Goal: Task Accomplishment & Management: Use online tool/utility

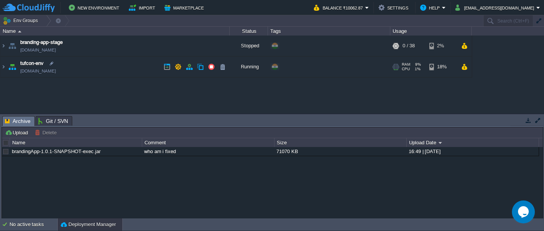
click at [13, 68] on img at bounding box center [12, 67] width 11 height 21
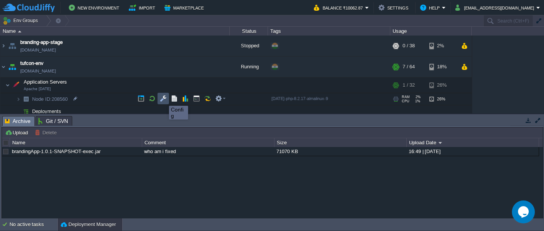
click at [163, 99] on button "button" at bounding box center [163, 98] width 7 height 7
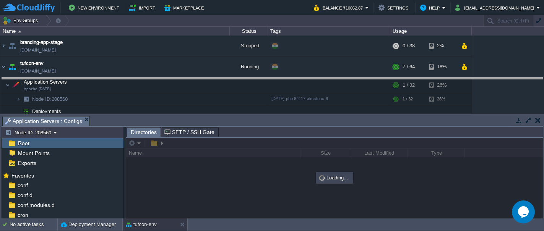
drag, startPoint x: 153, startPoint y: 118, endPoint x: 145, endPoint y: 80, distance: 39.1
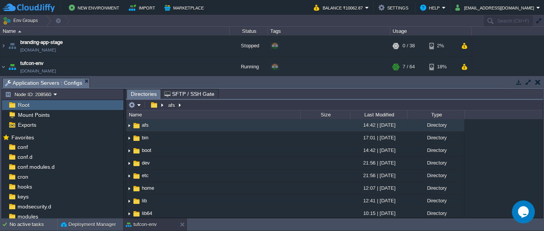
scroll to position [51, 0]
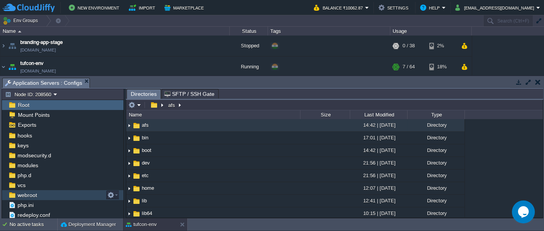
click at [29, 195] on span "webroot" at bounding box center [27, 195] width 22 height 7
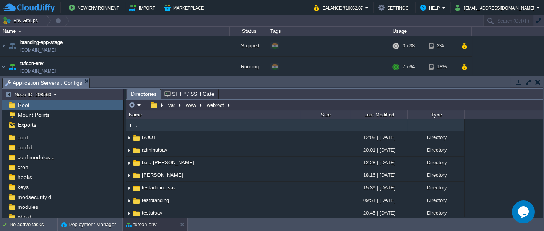
scroll to position [0, 0]
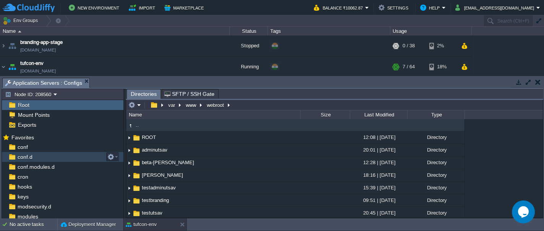
click at [22, 156] on span "conf.d" at bounding box center [25, 157] width 18 height 7
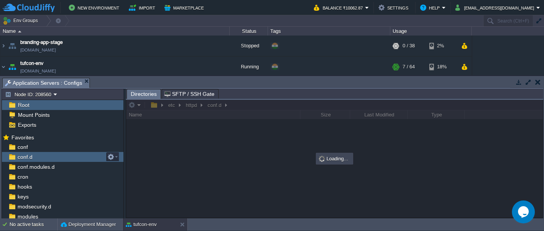
click at [22, 156] on span "conf.d" at bounding box center [25, 157] width 18 height 7
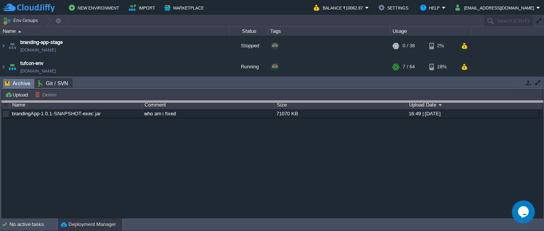
drag, startPoint x: 239, startPoint y: 83, endPoint x: 239, endPoint y: 107, distance: 24.1
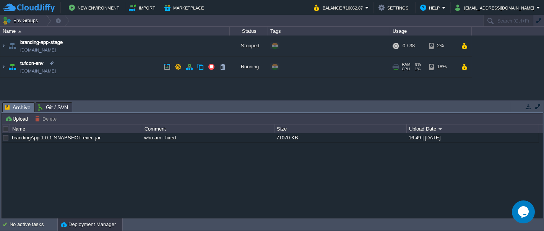
click at [12, 67] on img at bounding box center [12, 67] width 11 height 21
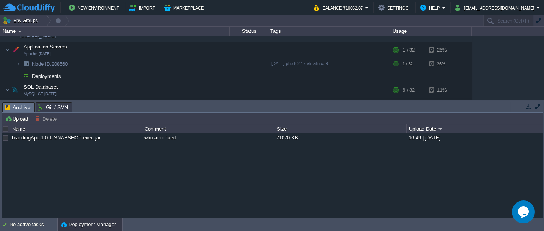
scroll to position [42, 0]
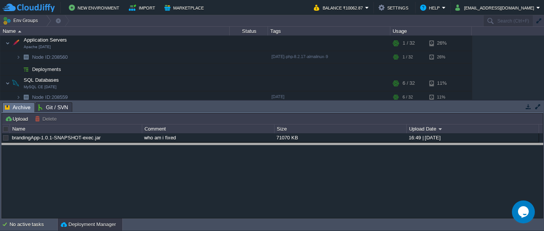
drag, startPoint x: 81, startPoint y: 104, endPoint x: 85, endPoint y: 145, distance: 41.4
click at [85, 145] on body "New Environment Import Marketplace Bonus ₹0.00 Upgrade Account Balance ₹10062.8…" at bounding box center [272, 115] width 544 height 231
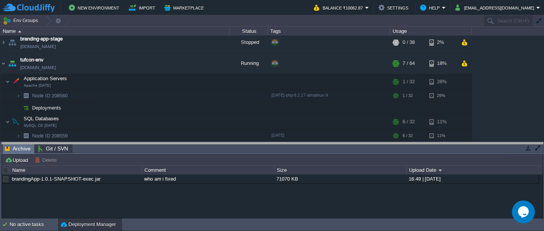
click at [123, 145] on body "New Environment Import Marketplace Bonus ₹0.00 Upgrade Account Balance ₹10062.8…" at bounding box center [272, 115] width 544 height 231
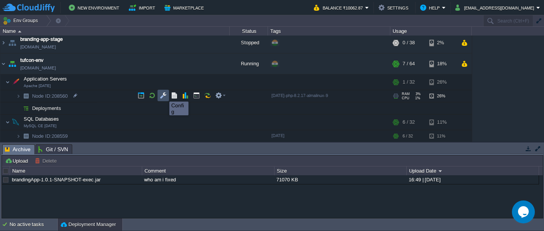
click at [164, 95] on button "button" at bounding box center [163, 95] width 7 height 7
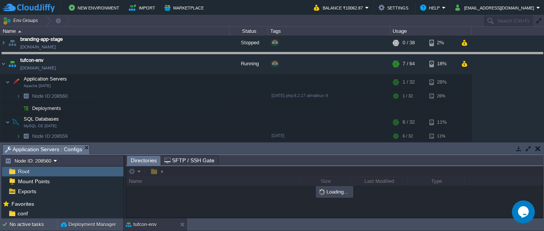
drag, startPoint x: 146, startPoint y: 148, endPoint x: 147, endPoint y: 55, distance: 92.6
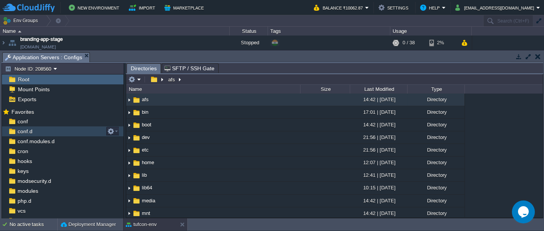
click at [24, 132] on span "conf.d" at bounding box center [25, 131] width 18 height 7
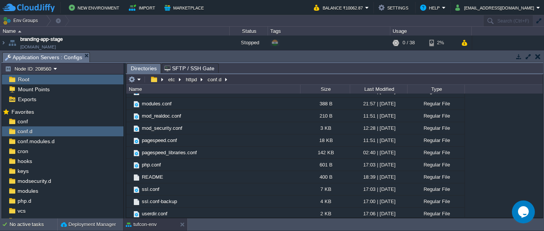
scroll to position [58, 0]
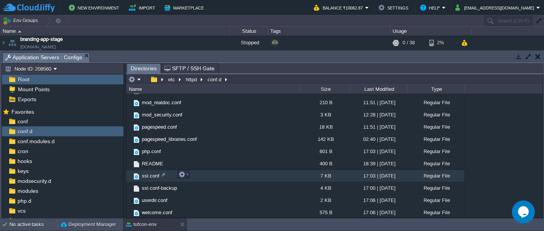
click at [145, 175] on span "ssl.conf" at bounding box center [151, 176] width 20 height 7
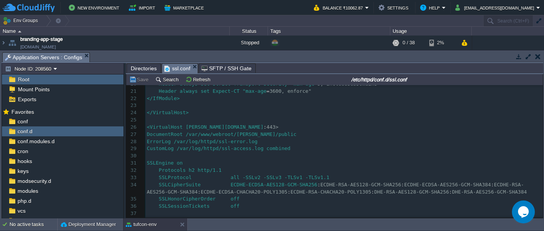
scroll to position [155, 0]
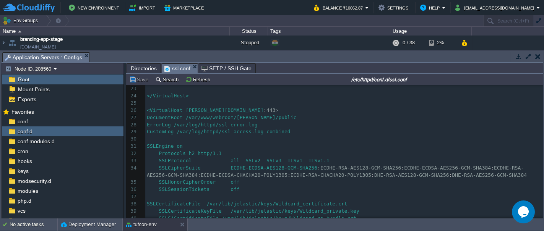
click at [242, 127] on div "149 1 <IfModule ssl_module> 2 ​ 3 Listen * : 443 4 <VirtualHost * : 443> 5 Docu…" at bounding box center [344, 71] width 398 height 303
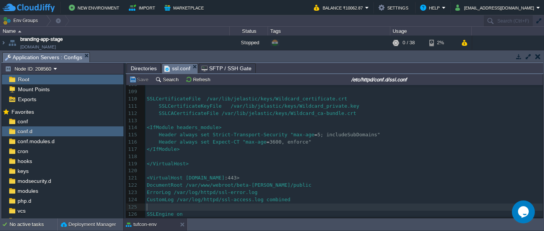
scroll to position [813, 0]
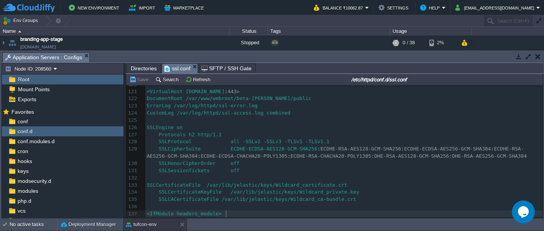
click at [297, 179] on pre "​" at bounding box center [344, 178] width 398 height 7
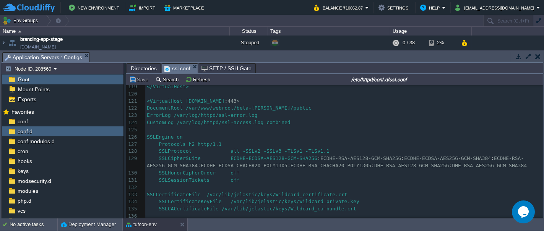
scroll to position [883, 0]
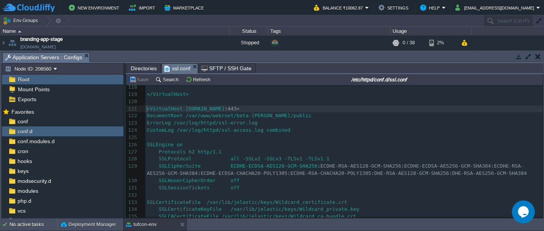
click at [147, 108] on div "149 102 SSLEngine on 103 Protocols h2 http/1.1 104 SSLProtocol all -SSLv2 -SSLv…" at bounding box center [344, 141] width 398 height 360
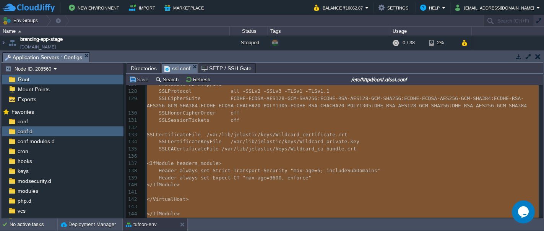
scroll to position [957, 0]
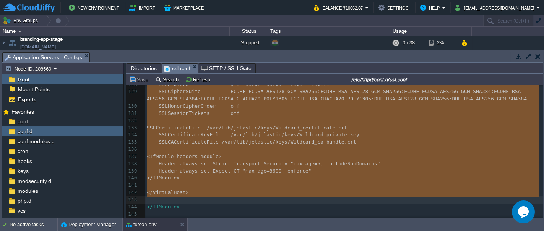
type textarea "<VirtualHost [DOMAIN_NAME]:443> DocumentRoot /var/www/webroot/beta-[PERSON_NAME…"
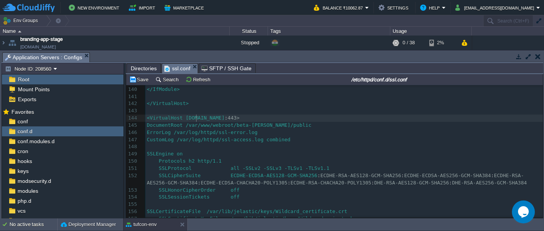
click at [195, 117] on span "<VirtualHost [DOMAIN_NAME]" at bounding box center [186, 118] width 78 height 6
type textarea "betamason"
type textarea "beta-[PERSON_NAME]"
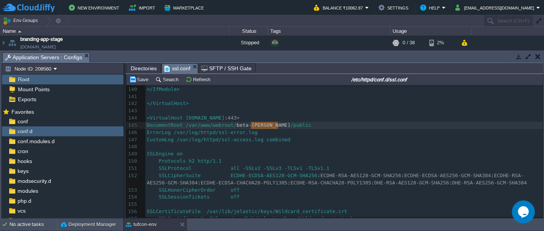
drag, startPoint x: 251, startPoint y: 125, endPoint x: 277, endPoint y: 124, distance: 25.3
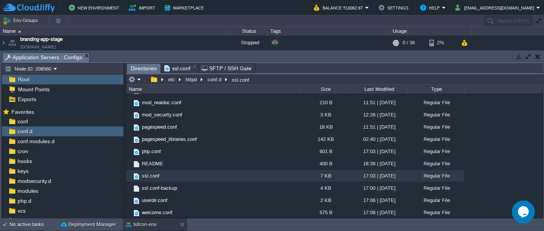
click at [142, 68] on span "Directories" at bounding box center [144, 69] width 26 height 10
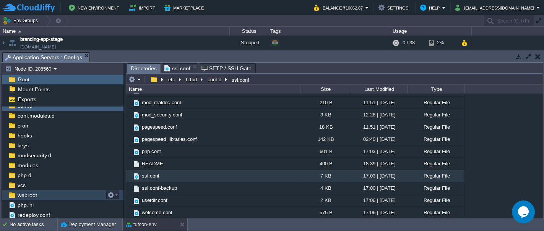
click at [13, 196] on img at bounding box center [12, 195] width 8 height 10
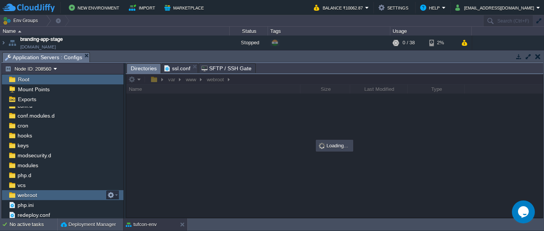
click at [13, 196] on img at bounding box center [12, 195] width 8 height 10
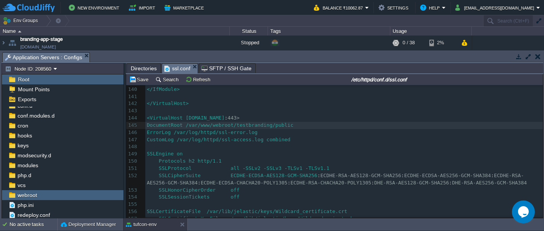
click at [177, 68] on span "ssl.conf" at bounding box center [177, 69] width 26 height 10
click at [183, 138] on div "xxxxxxxxxx ​ 126 SSLEngine on 127 Protocols h2 http/1.1 128 SSLProtocol all -SS…" at bounding box center [344, 133] width 398 height 310
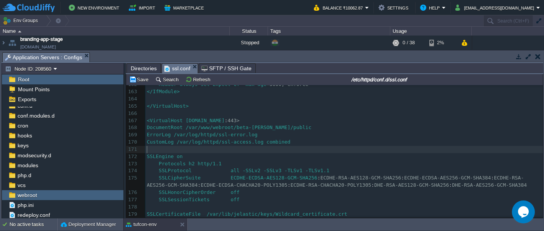
click at [358, 147] on pre "​" at bounding box center [344, 149] width 398 height 7
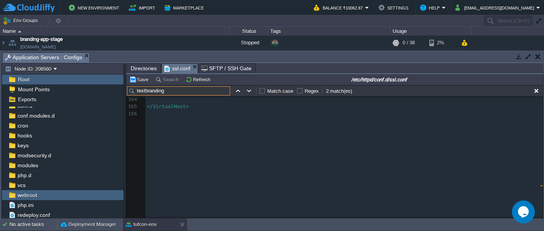
scroll to position [1054, 0]
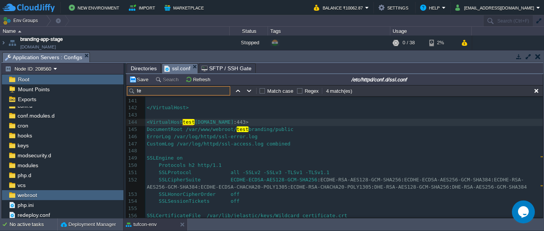
type input "t"
paste input "testadminutsav"
type input "testadminutsav"
click at [249, 91] on button "button" at bounding box center [249, 91] width 7 height 7
click at [172, 88] on input "testadminutsav" at bounding box center [178, 90] width 103 height 9
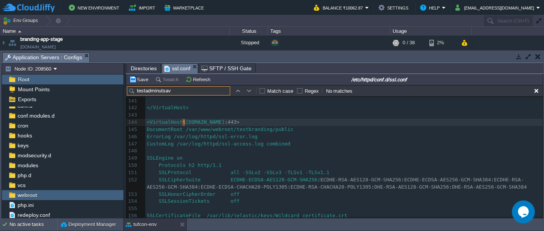
drag, startPoint x: 172, startPoint y: 88, endPoint x: 135, endPoint y: 91, distance: 37.2
click at [135, 91] on input "testadminutsav" at bounding box center [178, 90] width 103 height 9
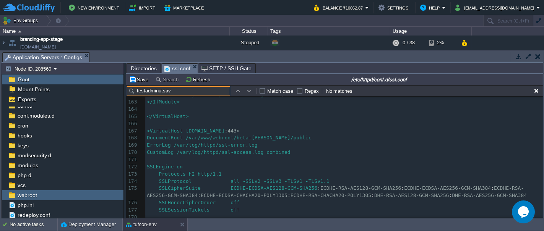
scroll to position [1235, 0]
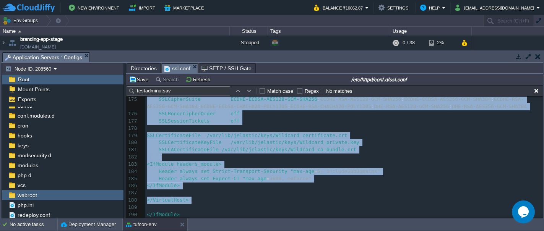
click at [543, 207] on div "var www webroot Name Size Last Modified Type .. ROOT 12:08 | [DATE] Directory a…" at bounding box center [335, 146] width 418 height 144
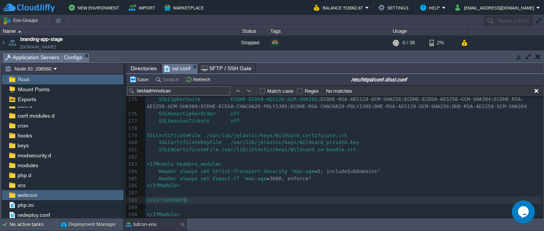
click at [420, 198] on pre "</VirtualHost>" at bounding box center [344, 200] width 398 height 7
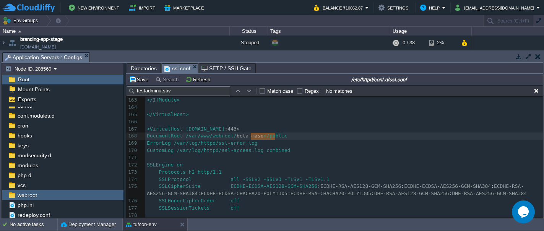
type textarea "beta-[PERSON_NAME]"
drag, startPoint x: 251, startPoint y: 135, endPoint x: 277, endPoint y: 134, distance: 25.3
click at [198, 128] on div "xxxxxxxxxx <VirtualHost t [DOMAIN_NAME] : 443> 152 SSLCipherSuite ECDHE-ECDSA-A…" at bounding box center [344, 176] width 398 height 332
type textarea "betamason"
click at [139, 66] on span "Directories" at bounding box center [144, 68] width 26 height 9
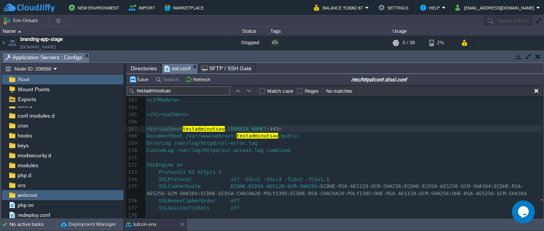
click at [175, 67] on span "ssl.conf" at bounding box center [177, 69] width 26 height 10
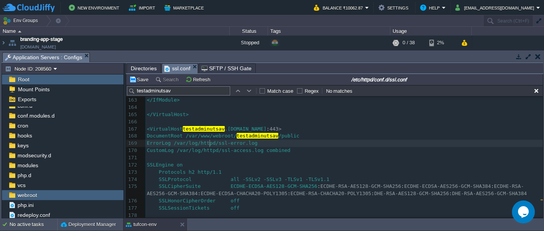
click at [211, 142] on div "xxxxxxxxxx <VirtualHost t [DOMAIN_NAME] : 443> 152 SSLCipherSuite ECDHE-ECDSA-A…" at bounding box center [344, 176] width 398 height 332
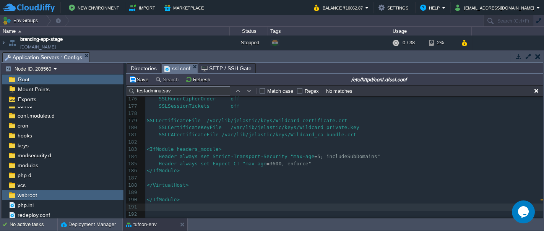
scroll to position [1345, 0]
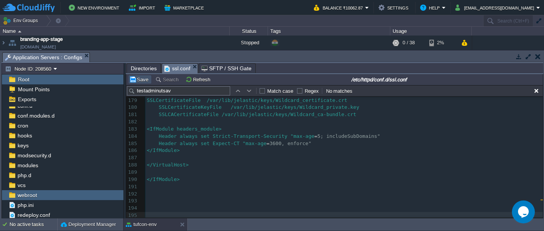
click at [144, 79] on button "Save" at bounding box center [139, 79] width 21 height 7
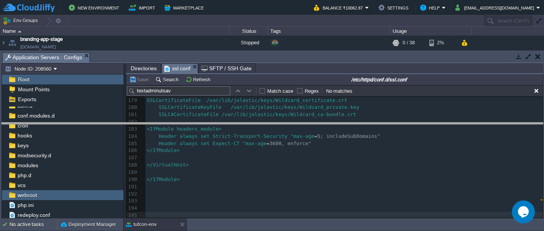
drag, startPoint x: 145, startPoint y: 57, endPoint x: 152, endPoint y: 129, distance: 72.6
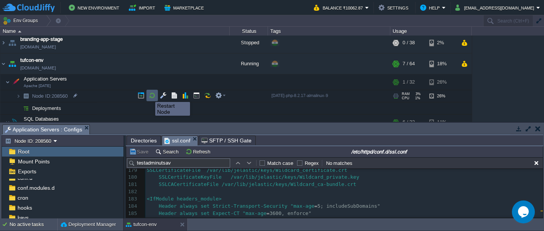
click at [150, 95] on button "button" at bounding box center [152, 95] width 7 height 7
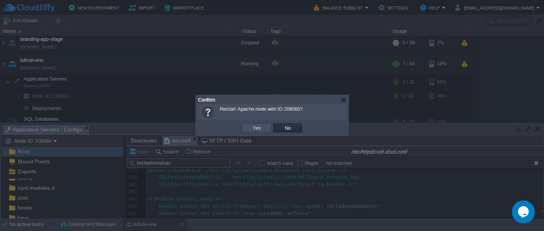
click at [252, 126] on button "Yes" at bounding box center [256, 128] width 13 height 7
